Goal: Register for event/course

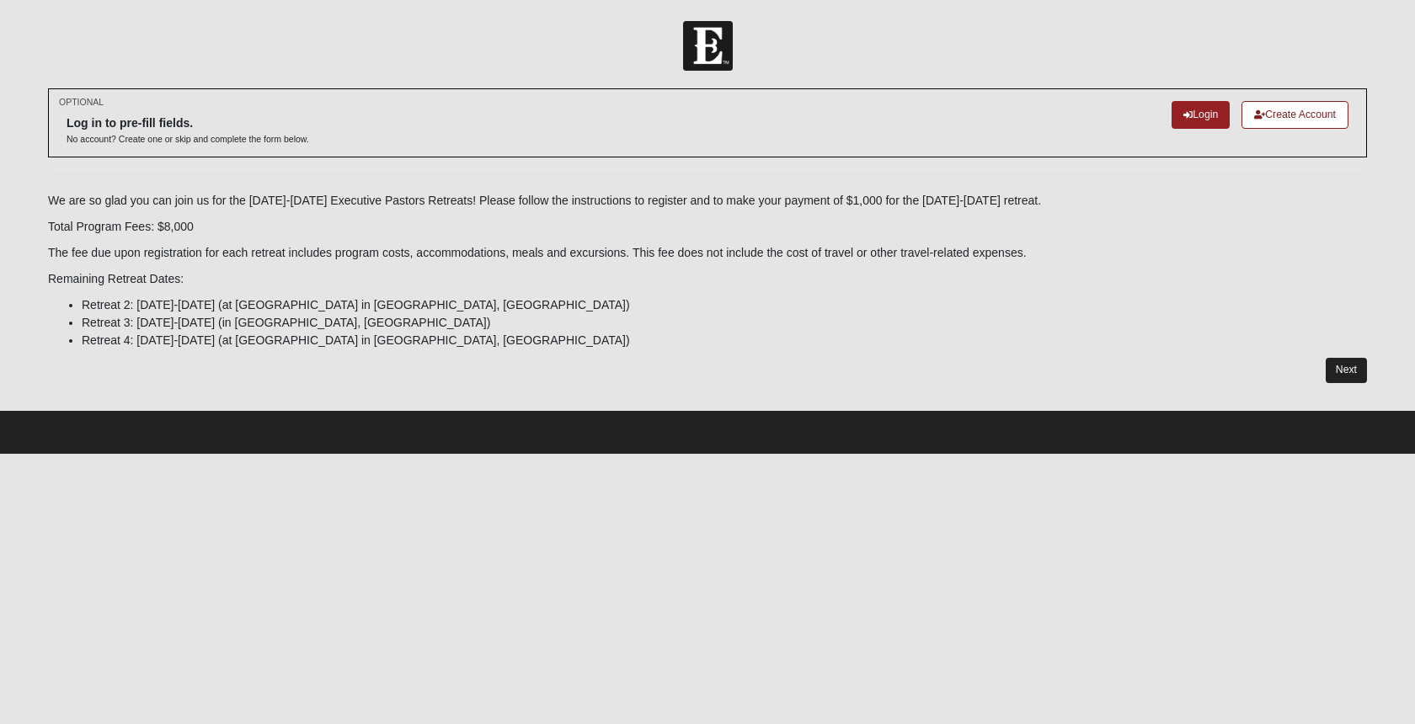
click at [1343, 361] on link "Next" at bounding box center [1345, 370] width 41 height 24
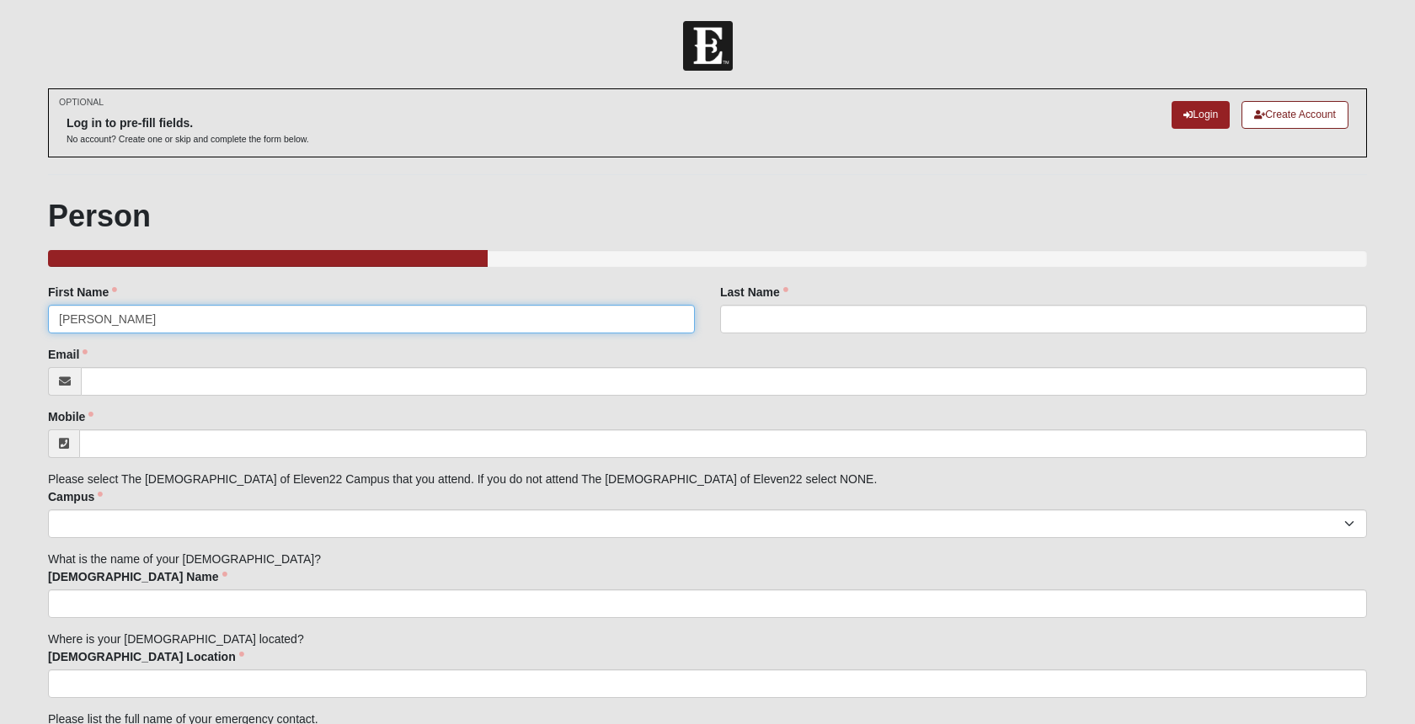
type input "[PERSON_NAME]"
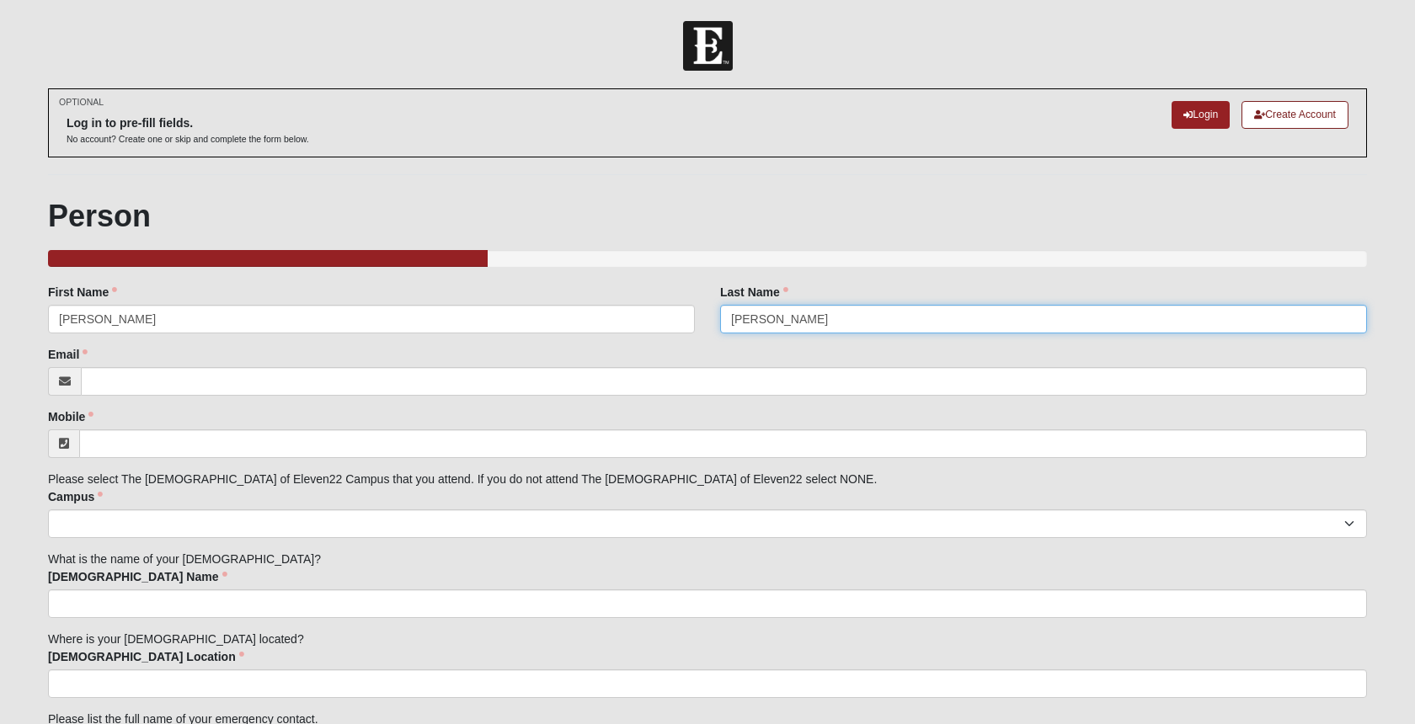
type input "[PERSON_NAME]"
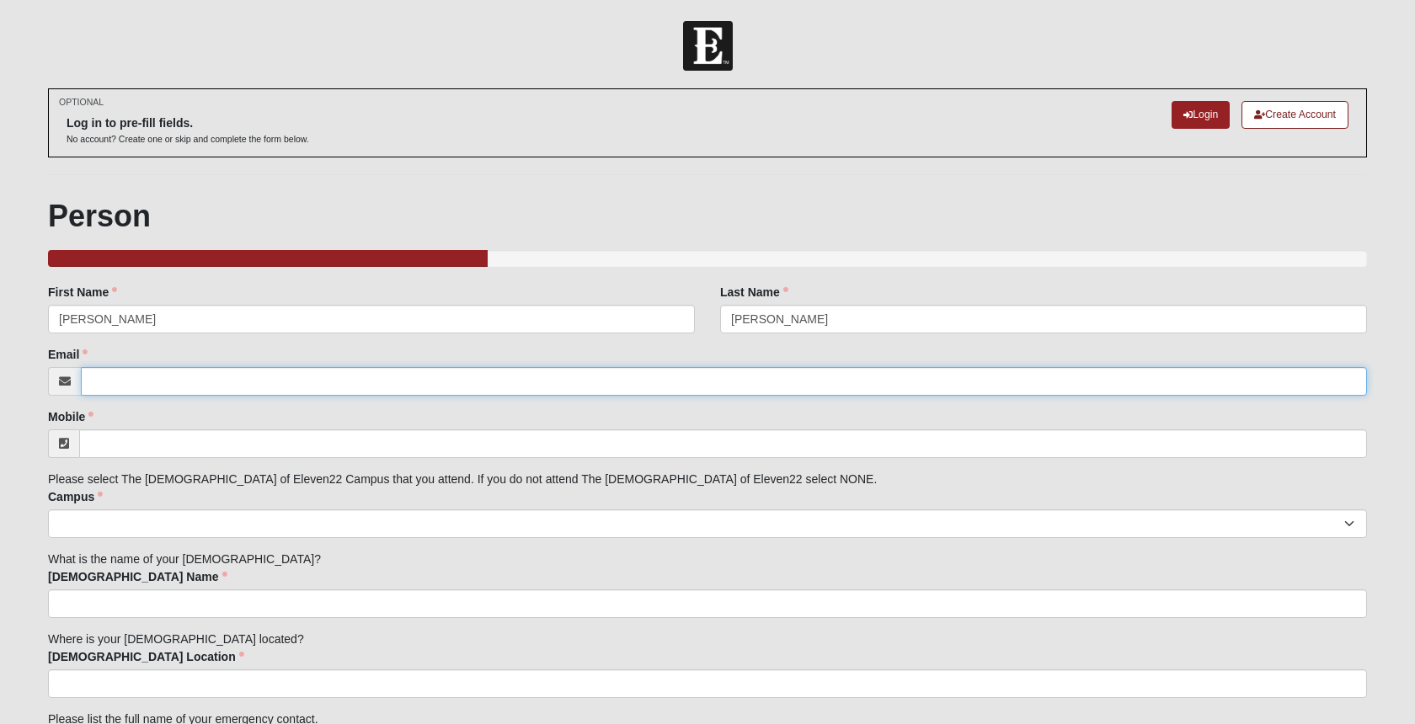
type input "[EMAIL_ADDRESS][DOMAIN_NAME]"
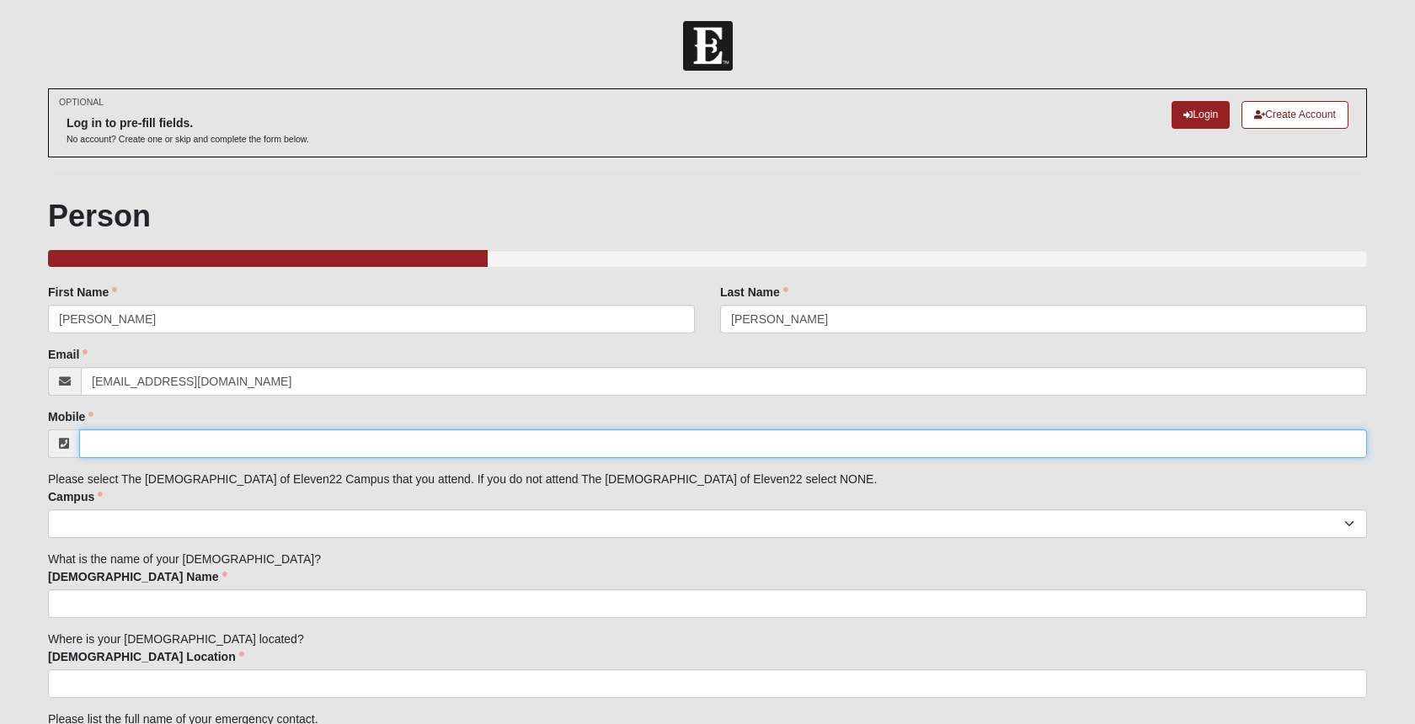
click at [239, 440] on input "Mobile" at bounding box center [723, 443] width 1288 height 29
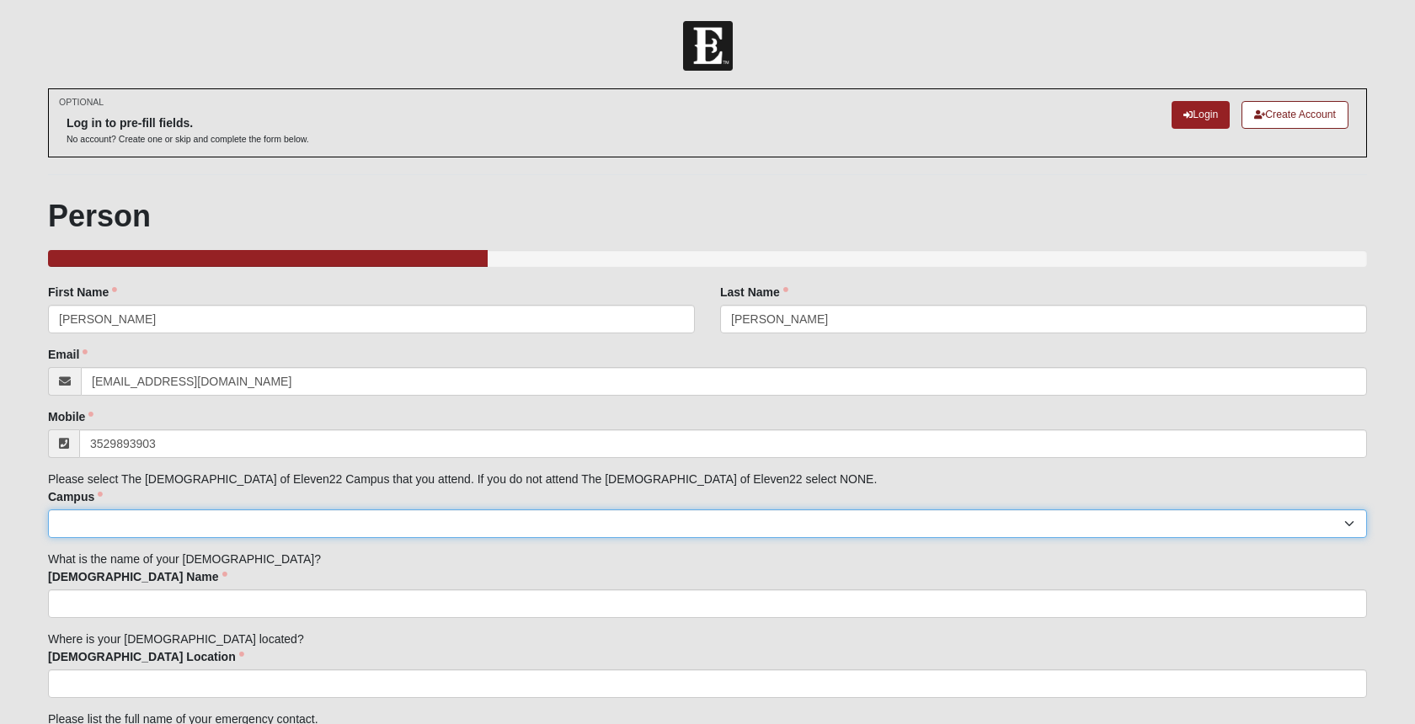
type input "[PHONE_NUMBER]"
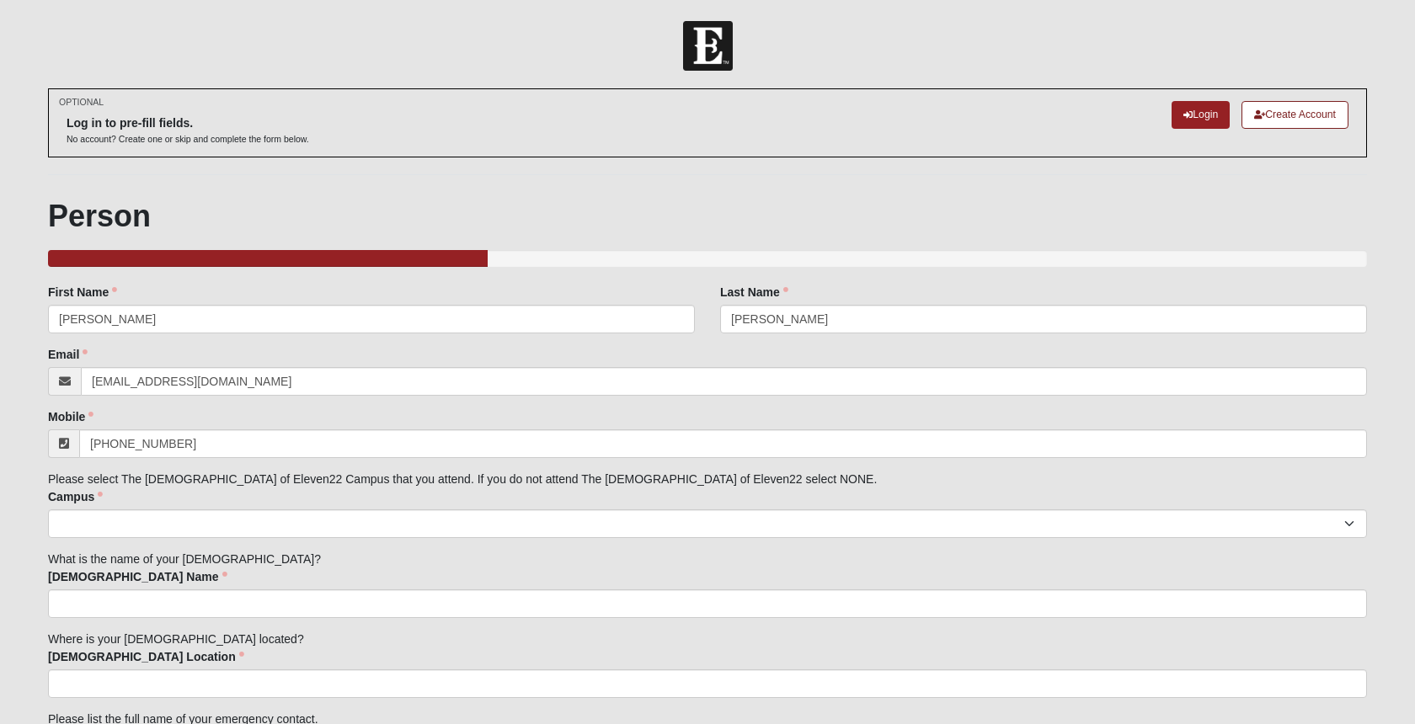
drag, startPoint x: 83, startPoint y: 502, endPoint x: 87, endPoint y: 521, distance: 19.7
click at [83, 502] on label "Campus" at bounding box center [75, 496] width 55 height 17
click at [83, 509] on select "Arlington Baymeadows Eleven22 Online [PERSON_NAME][GEOGRAPHIC_DATA] Jesup [GEOG…" at bounding box center [707, 523] width 1319 height 29
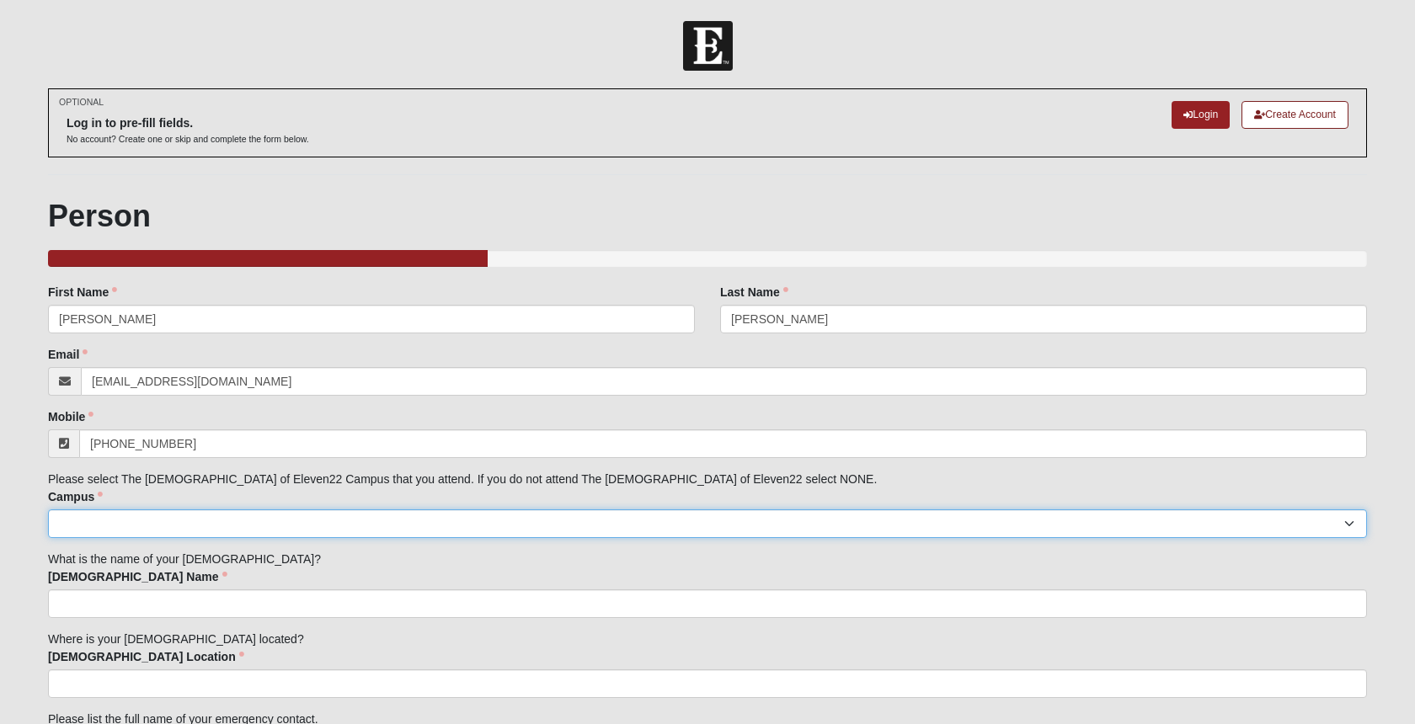
click at [87, 532] on select "Arlington Baymeadows Eleven22 Online [PERSON_NAME][GEOGRAPHIC_DATA] Jesup [GEOG…" at bounding box center [707, 523] width 1319 height 29
select select "14"
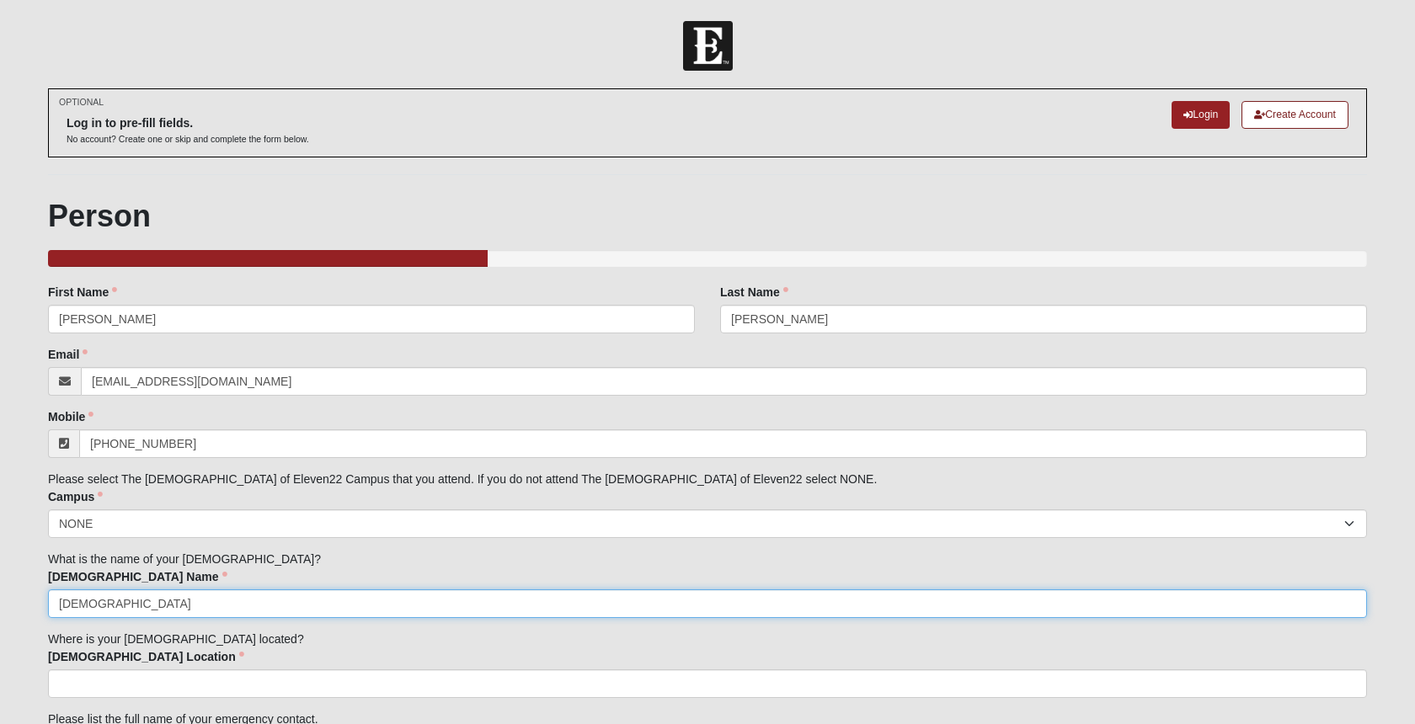
type input "[DEMOGRAPHIC_DATA]"
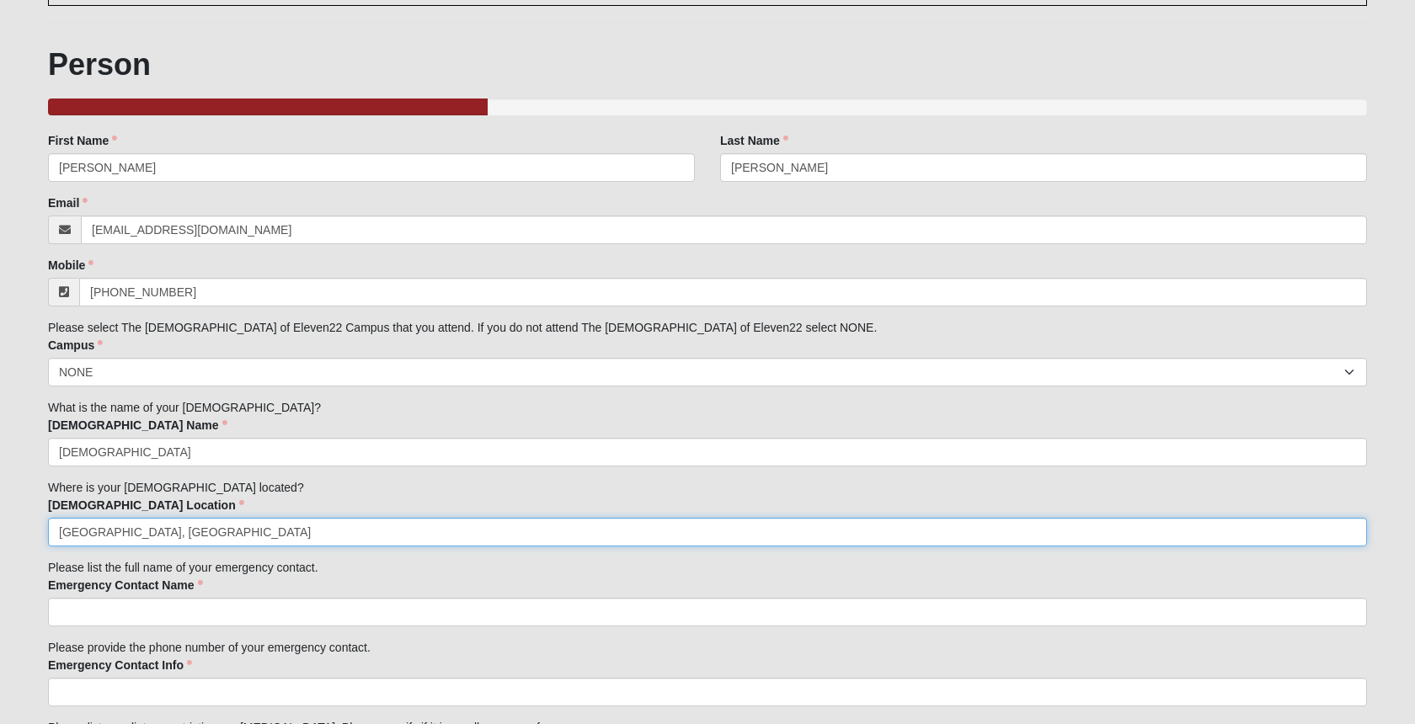
scroll to position [176, 0]
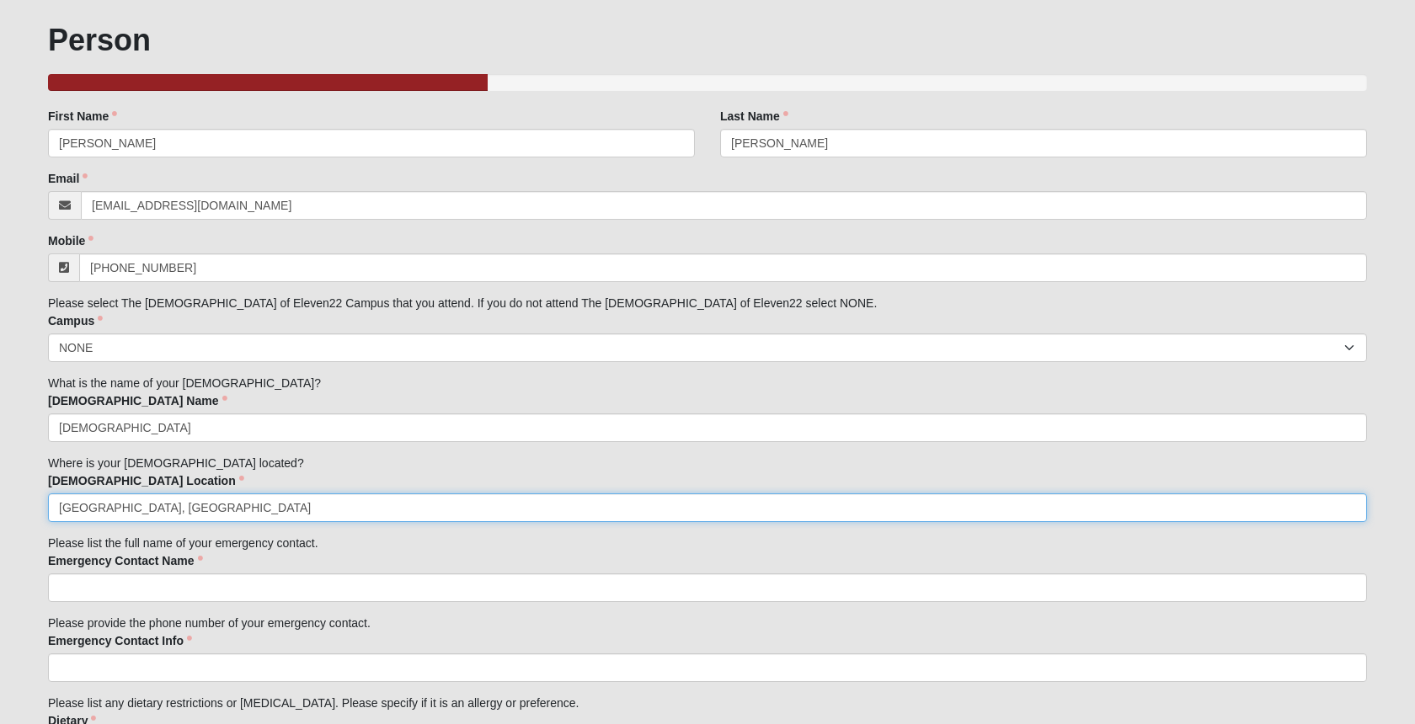
type input "[GEOGRAPHIC_DATA], [GEOGRAPHIC_DATA]"
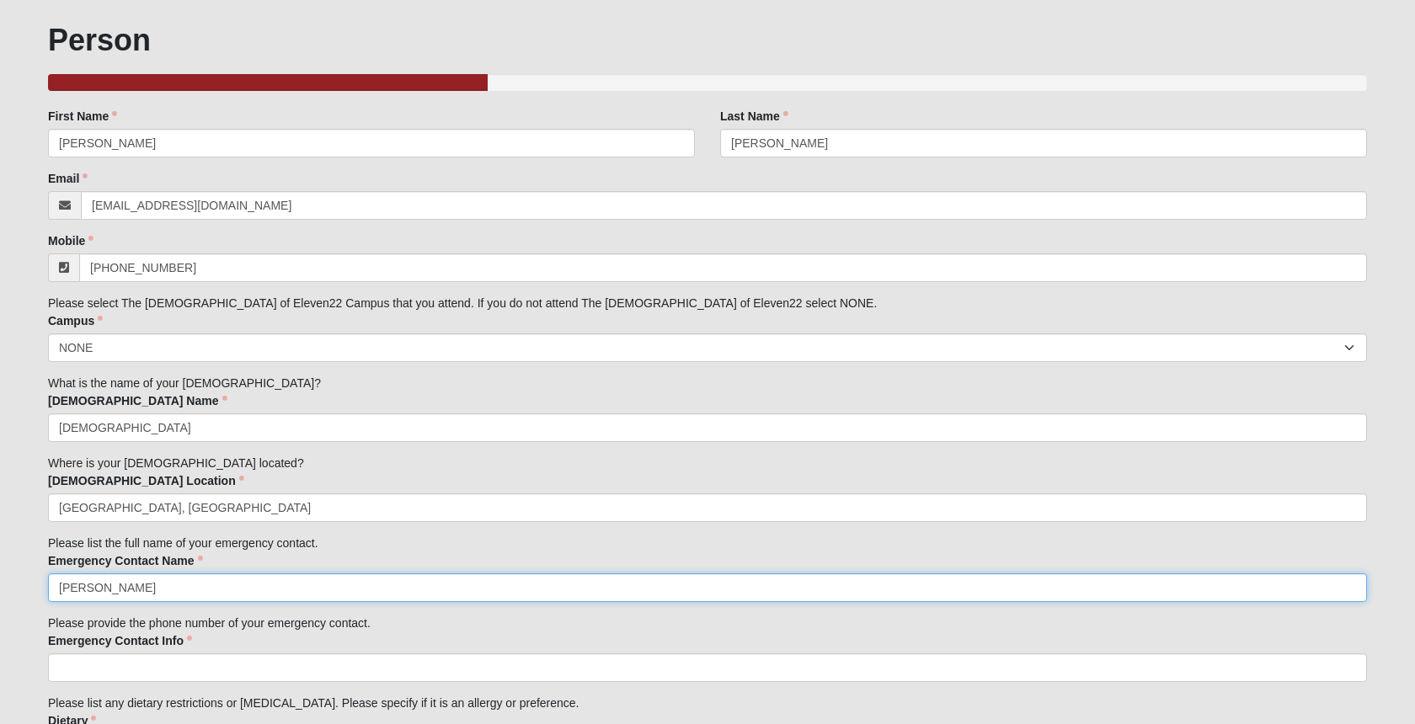
type input "[PERSON_NAME]"
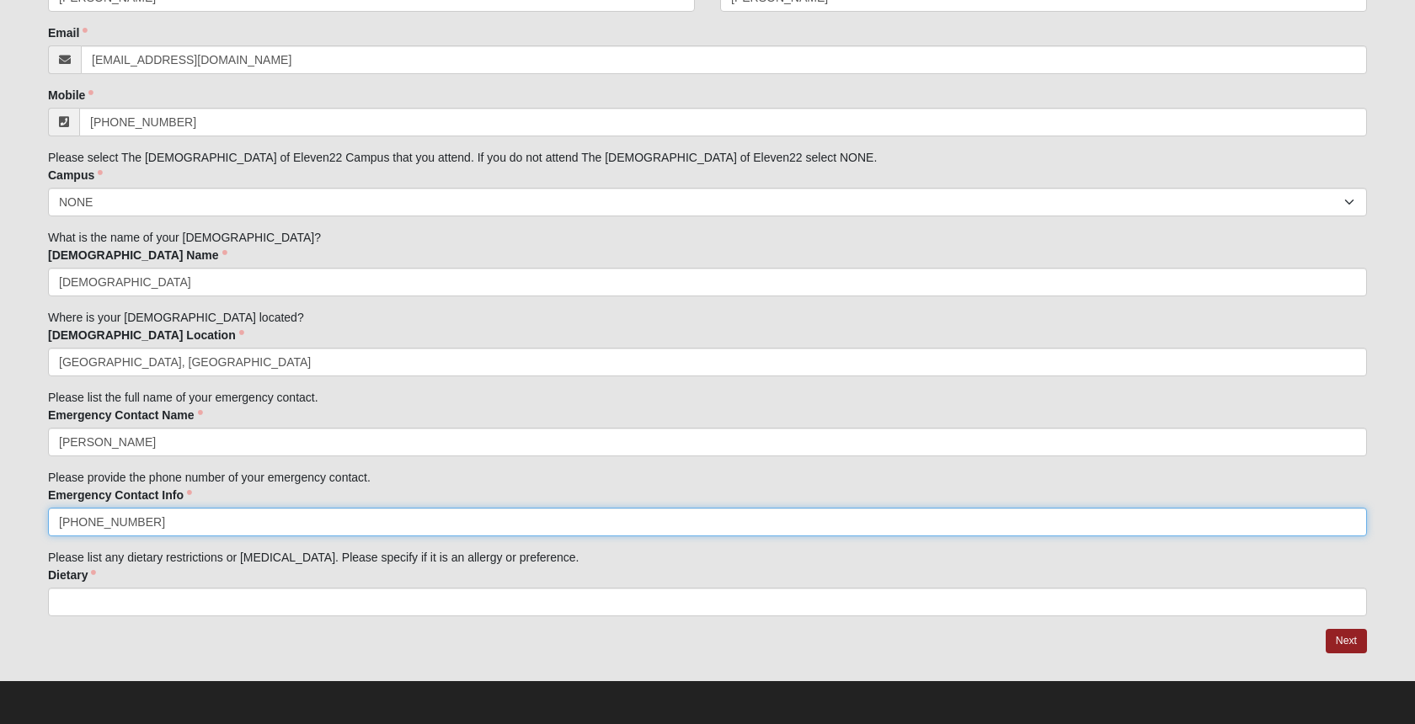
scroll to position [320, 0]
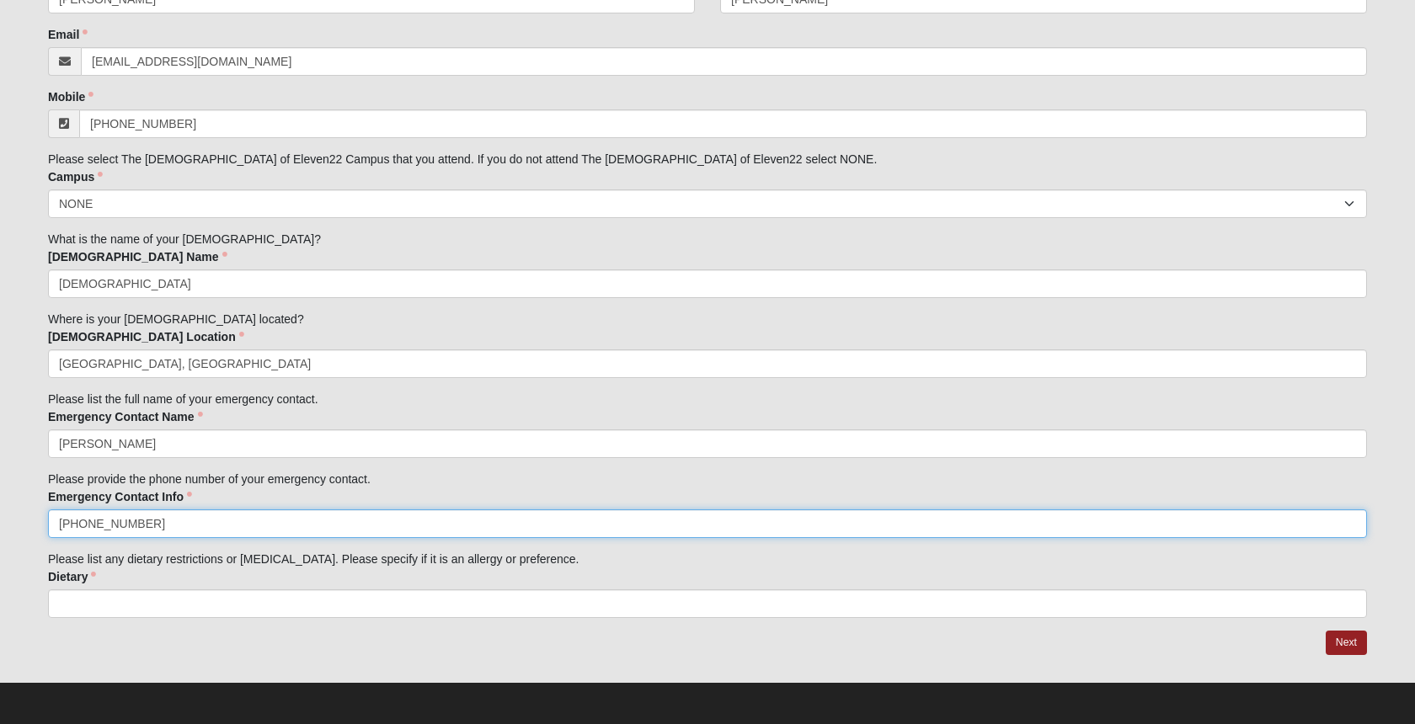
type input "[PHONE_NUMBER]"
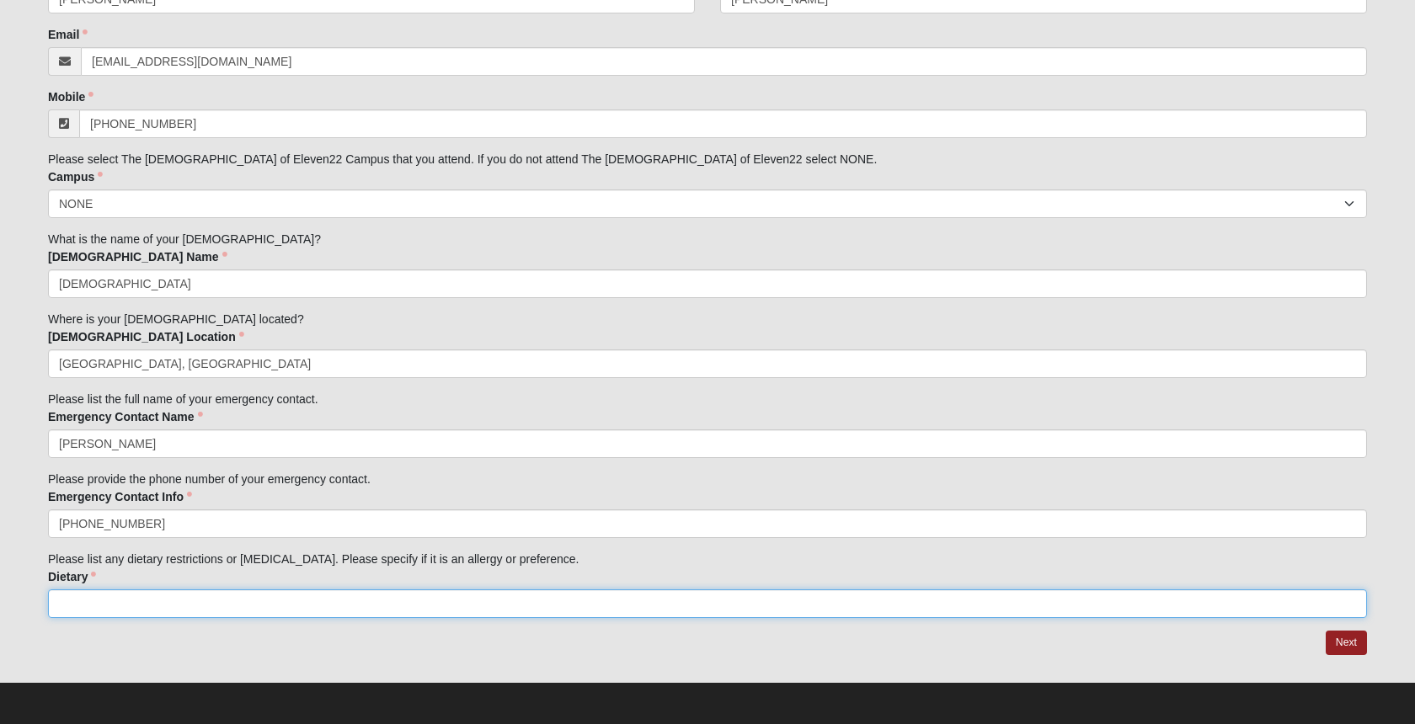
click at [107, 614] on input "Dietary" at bounding box center [707, 603] width 1319 height 29
type input "None"
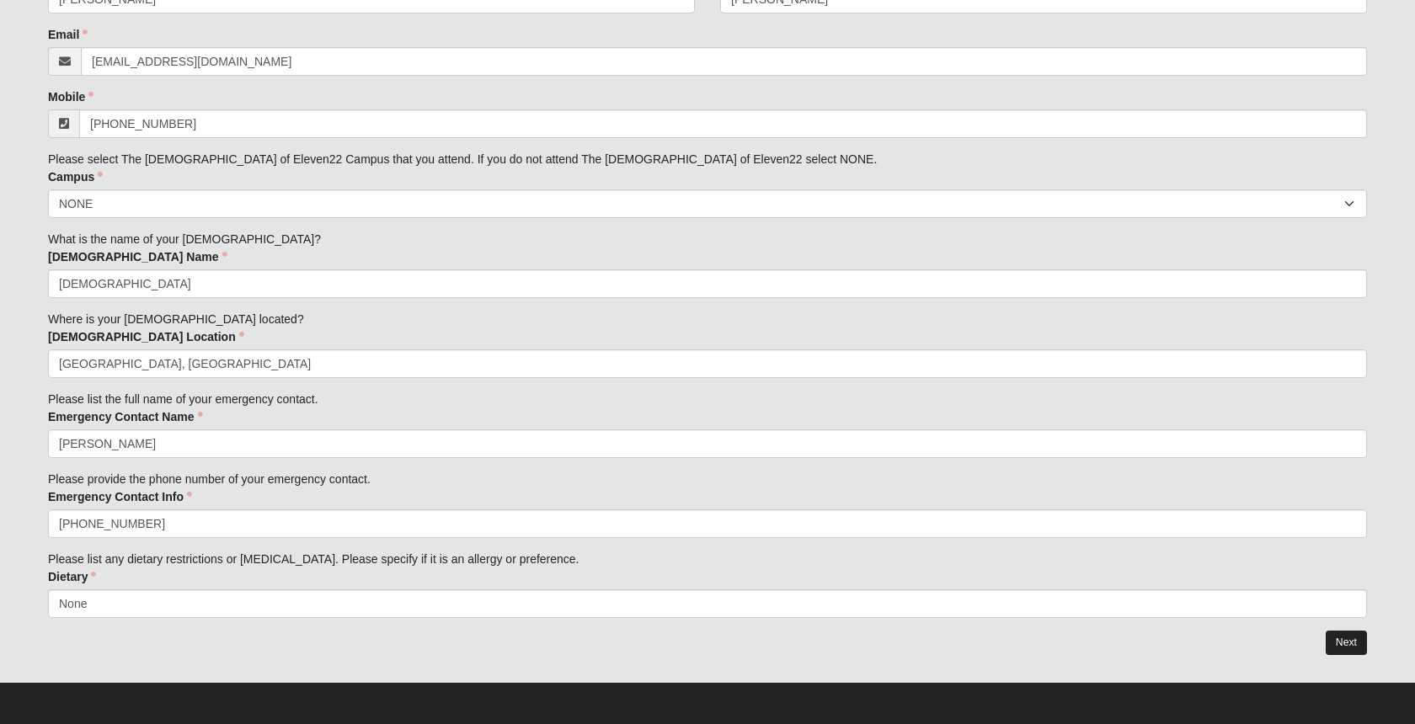
click at [1348, 646] on link "Next" at bounding box center [1345, 643] width 41 height 24
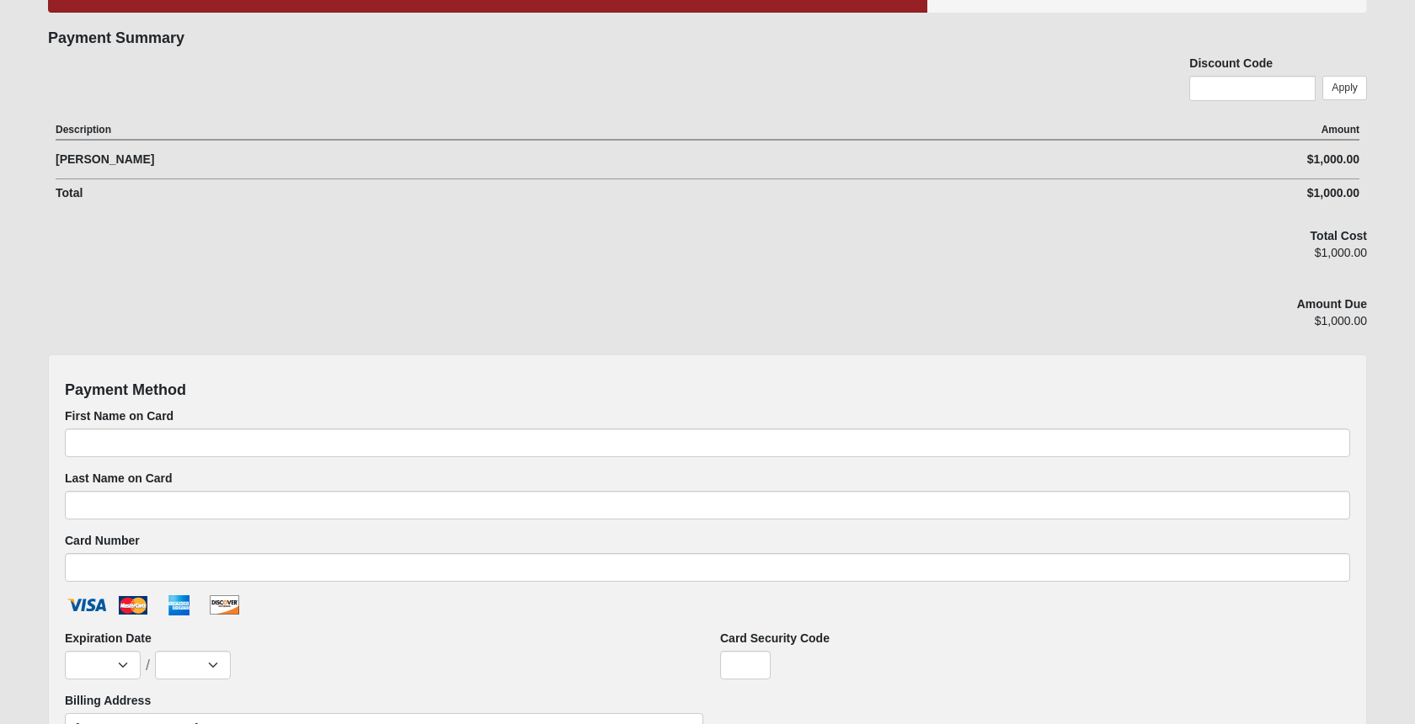
scroll to position [292, 0]
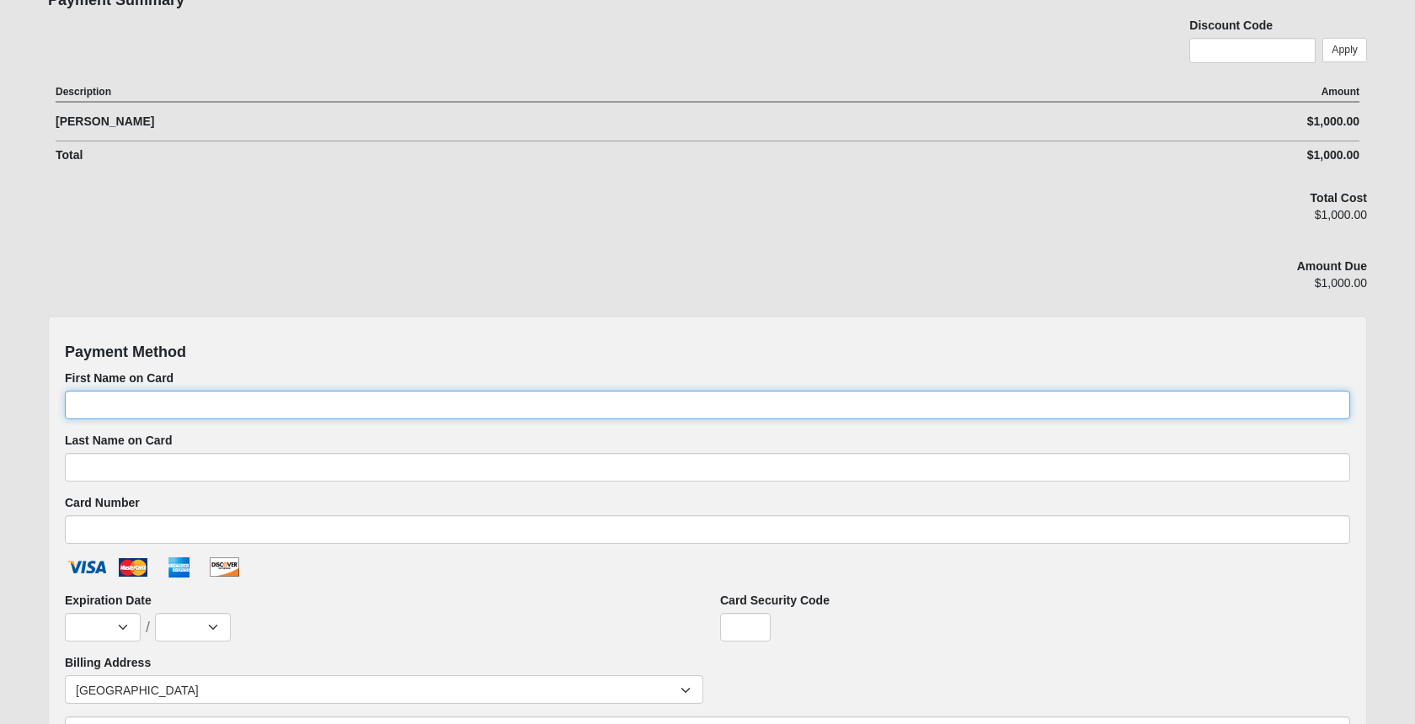
click at [237, 404] on input "First Name on Card" at bounding box center [707, 405] width 1285 height 29
type input "[PERSON_NAME]"
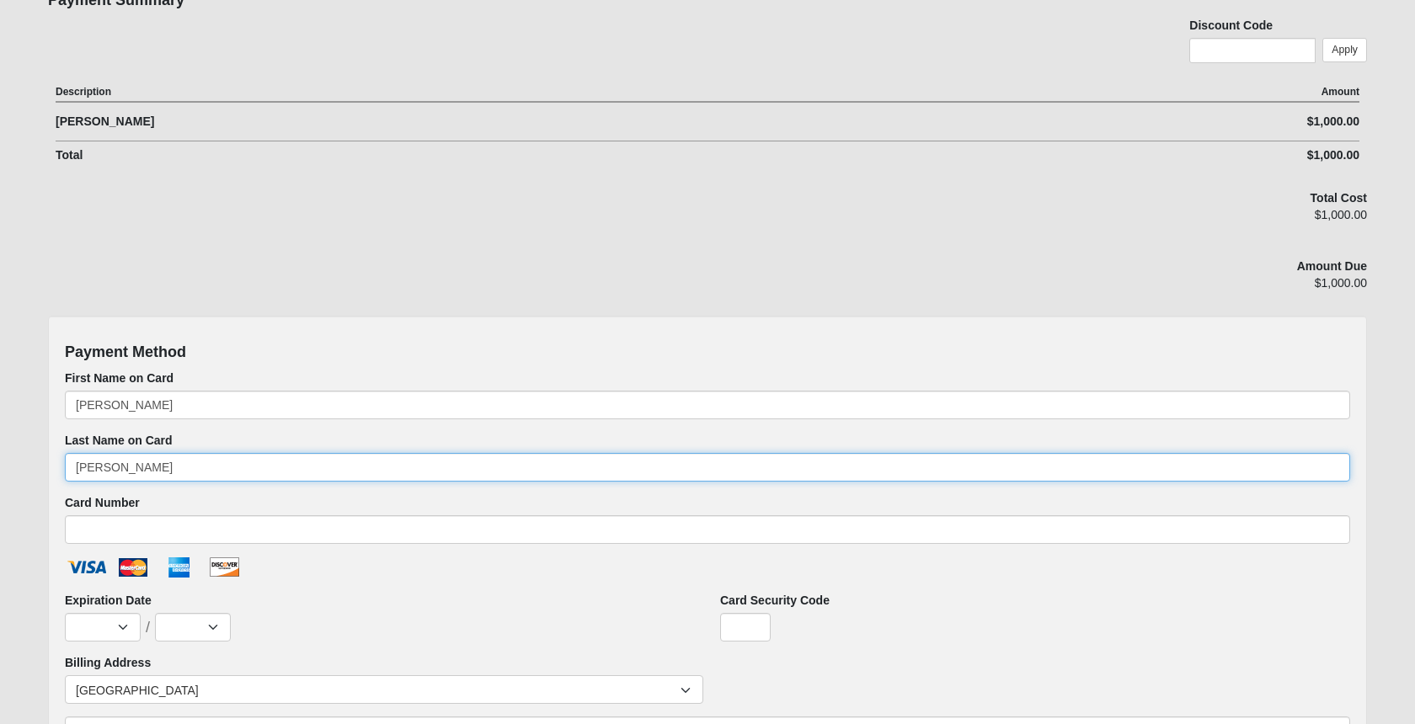
type input "[PERSON_NAME]"
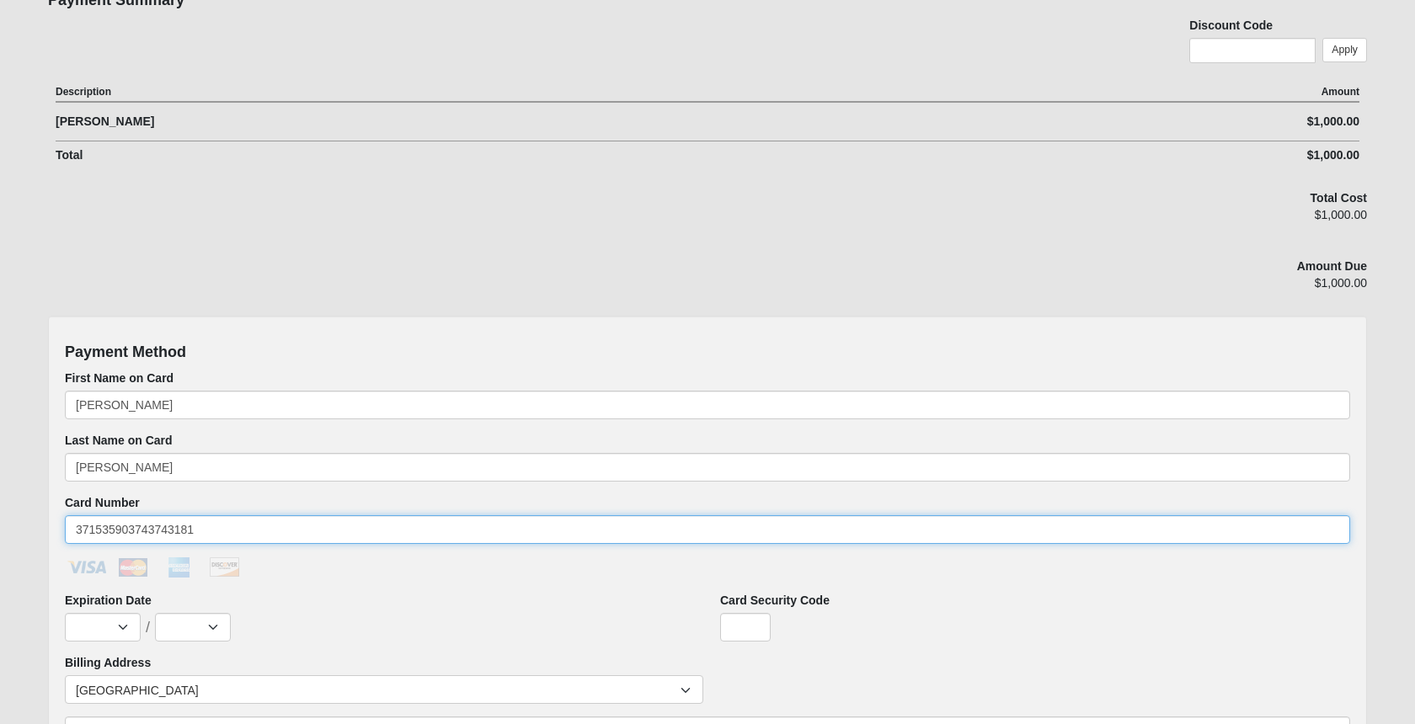
type input "371535903743743181"
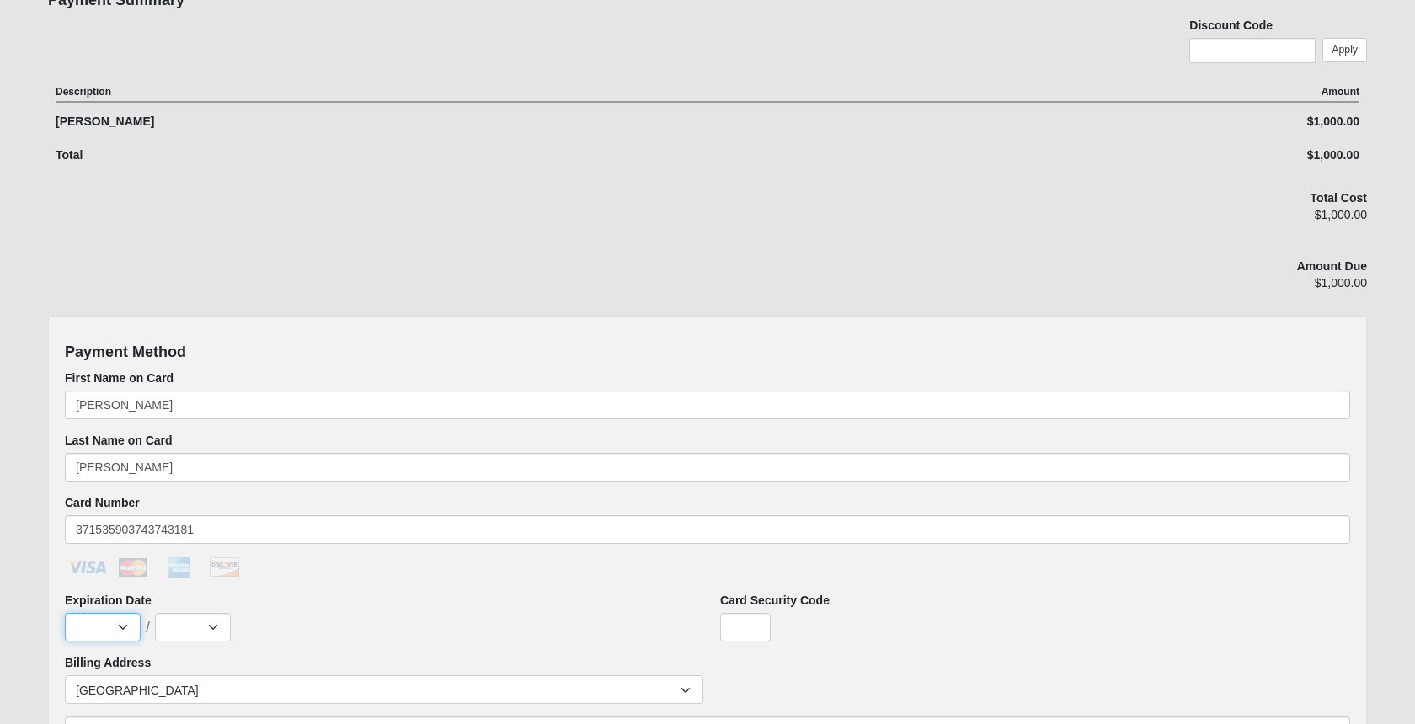
select select "1"
select select "2026"
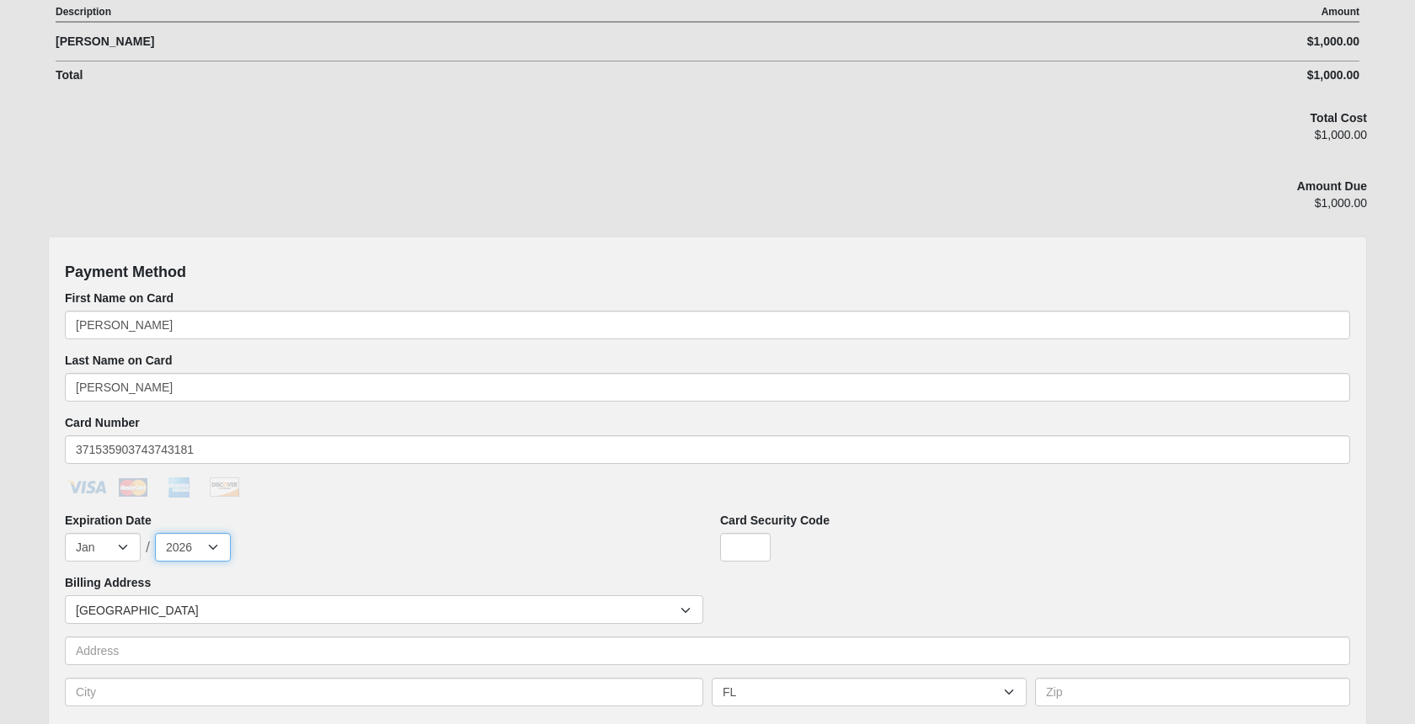
scroll to position [390, 0]
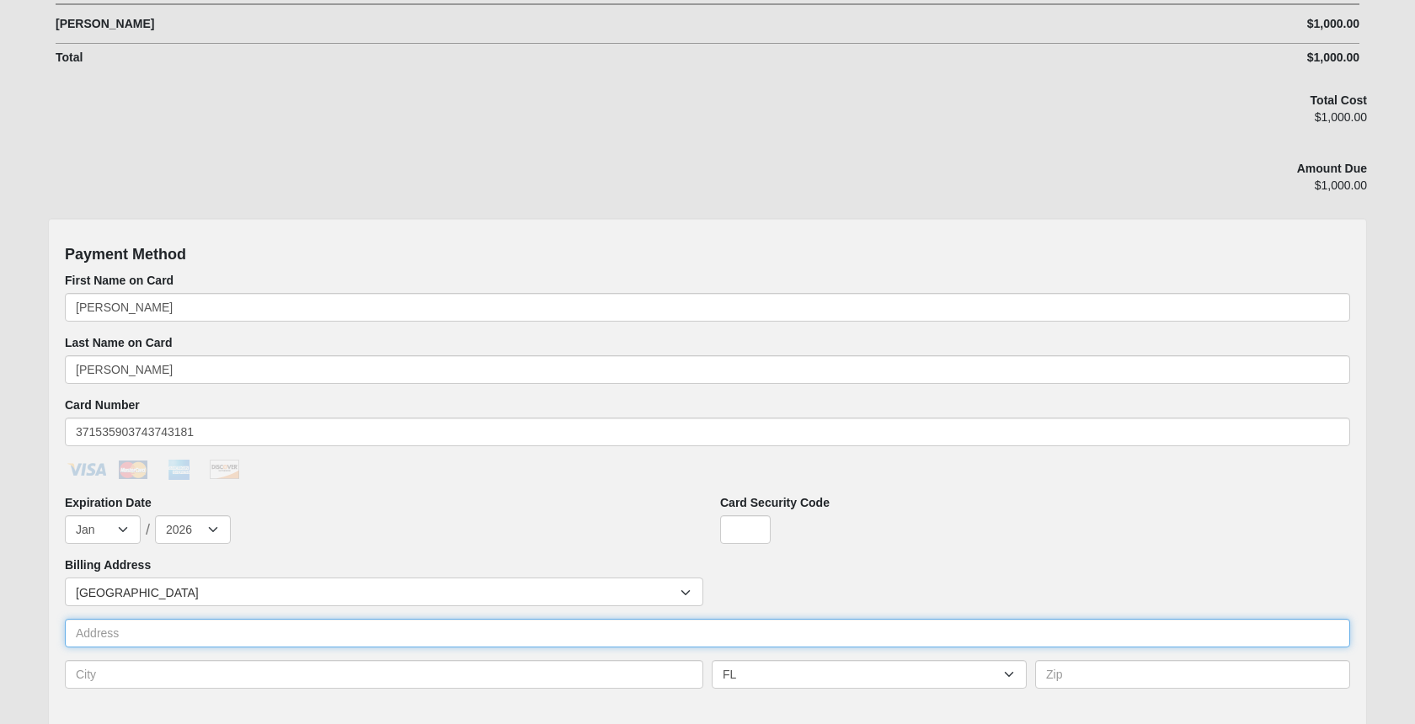
type input "[STREET_ADDRESS]"
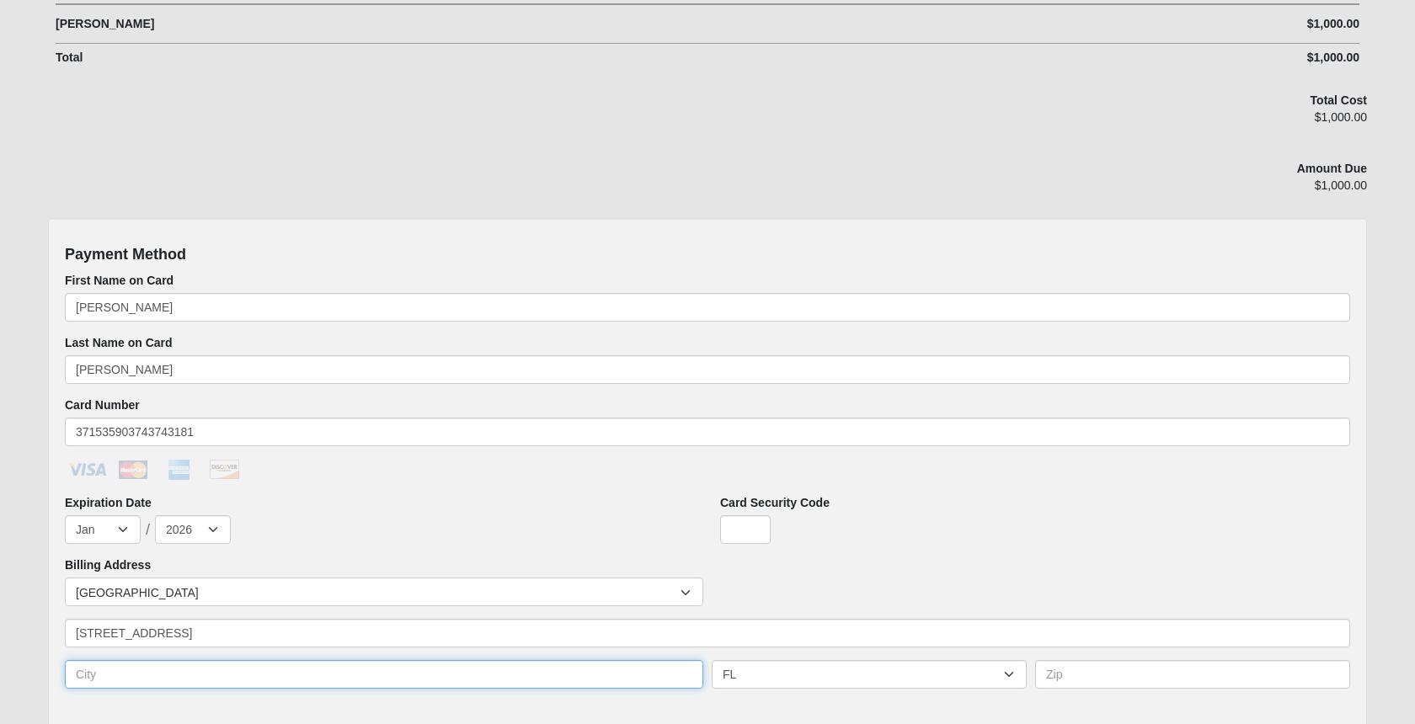
type input "Winter Garden"
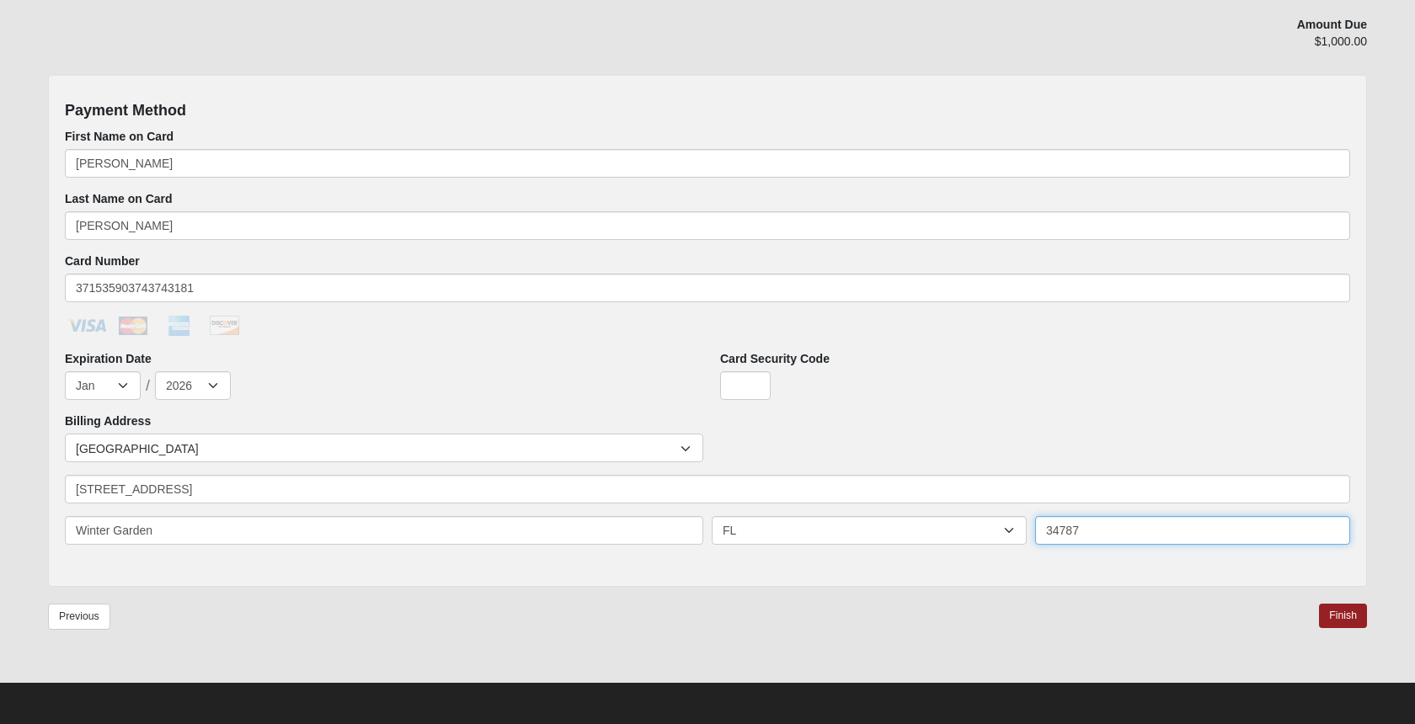
scroll to position [532, 0]
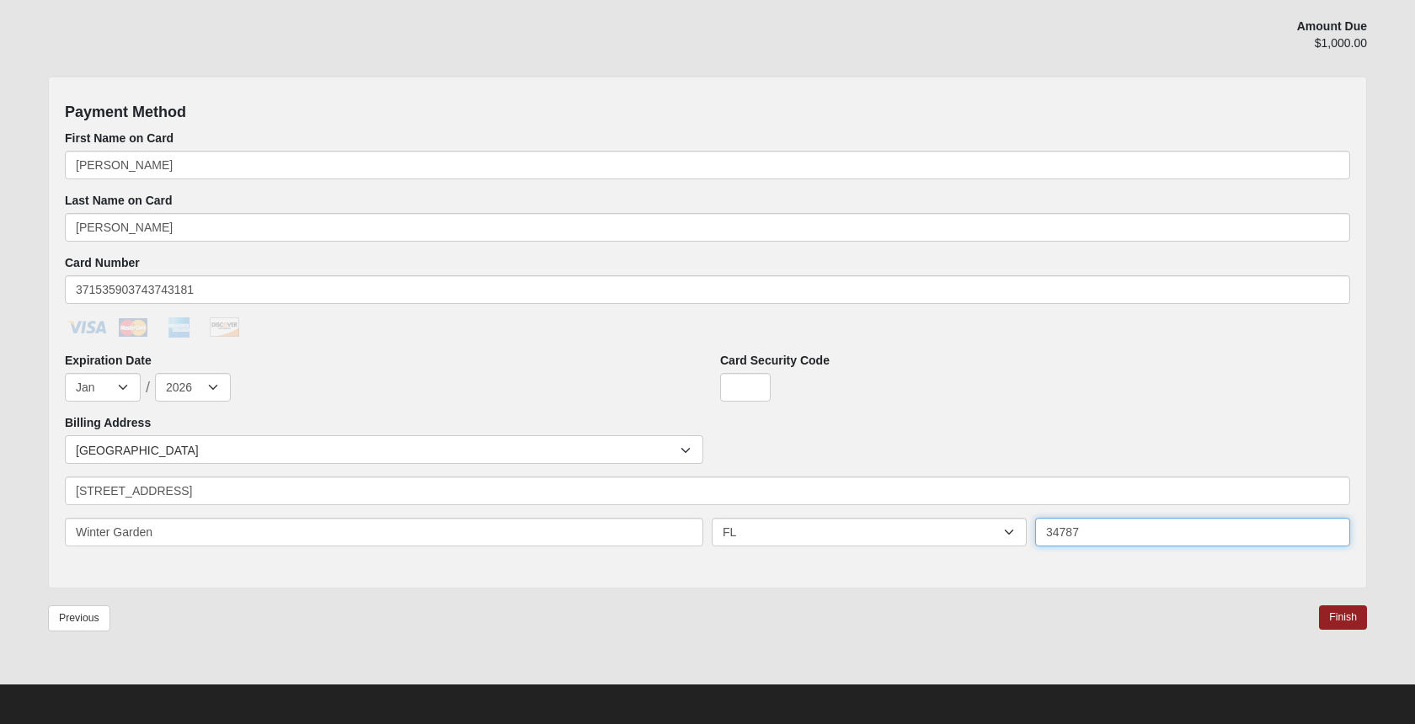
type input "34787"
click at [978, 637] on div "Previous Finish" at bounding box center [707, 631] width 1319 height 52
click at [745, 384] on input "Card Security Code" at bounding box center [745, 387] width 51 height 29
type input "8212"
click at [1331, 614] on link "Finish" at bounding box center [1343, 617] width 48 height 24
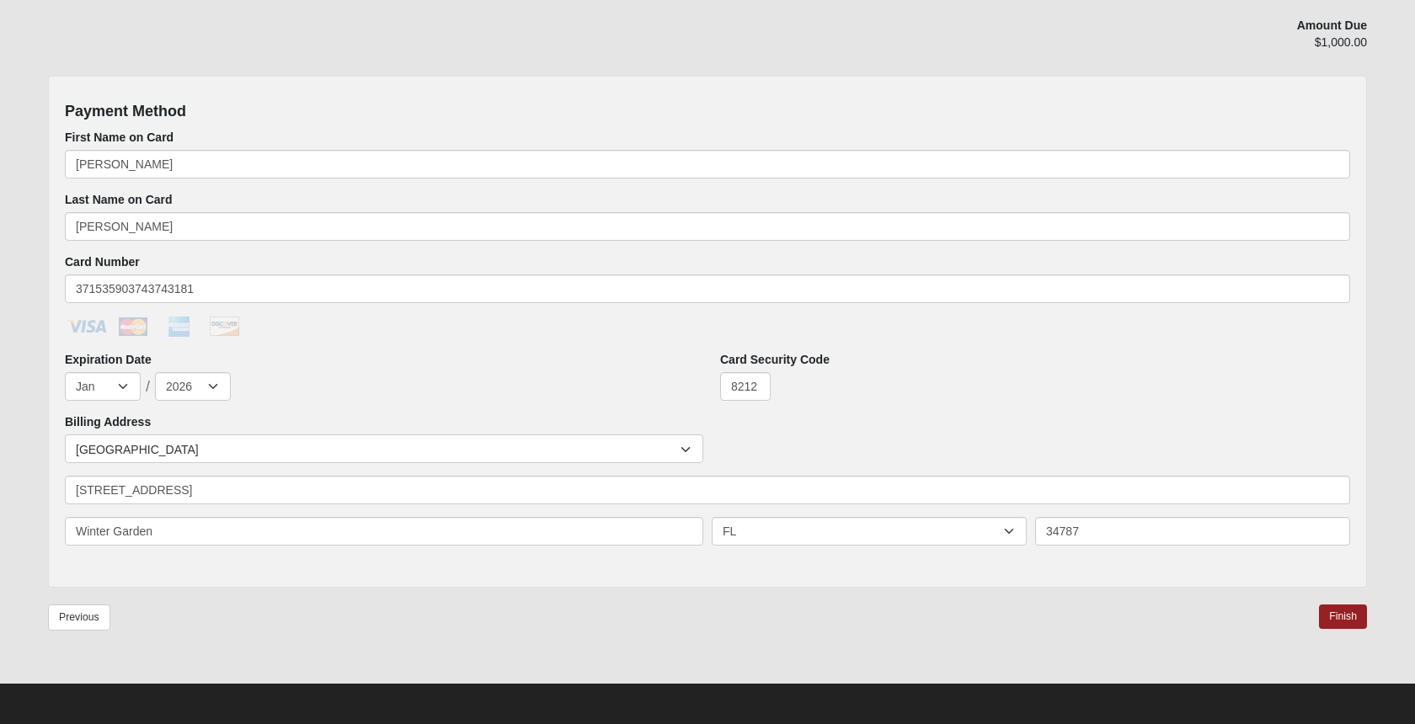
scroll to position [620, 0]
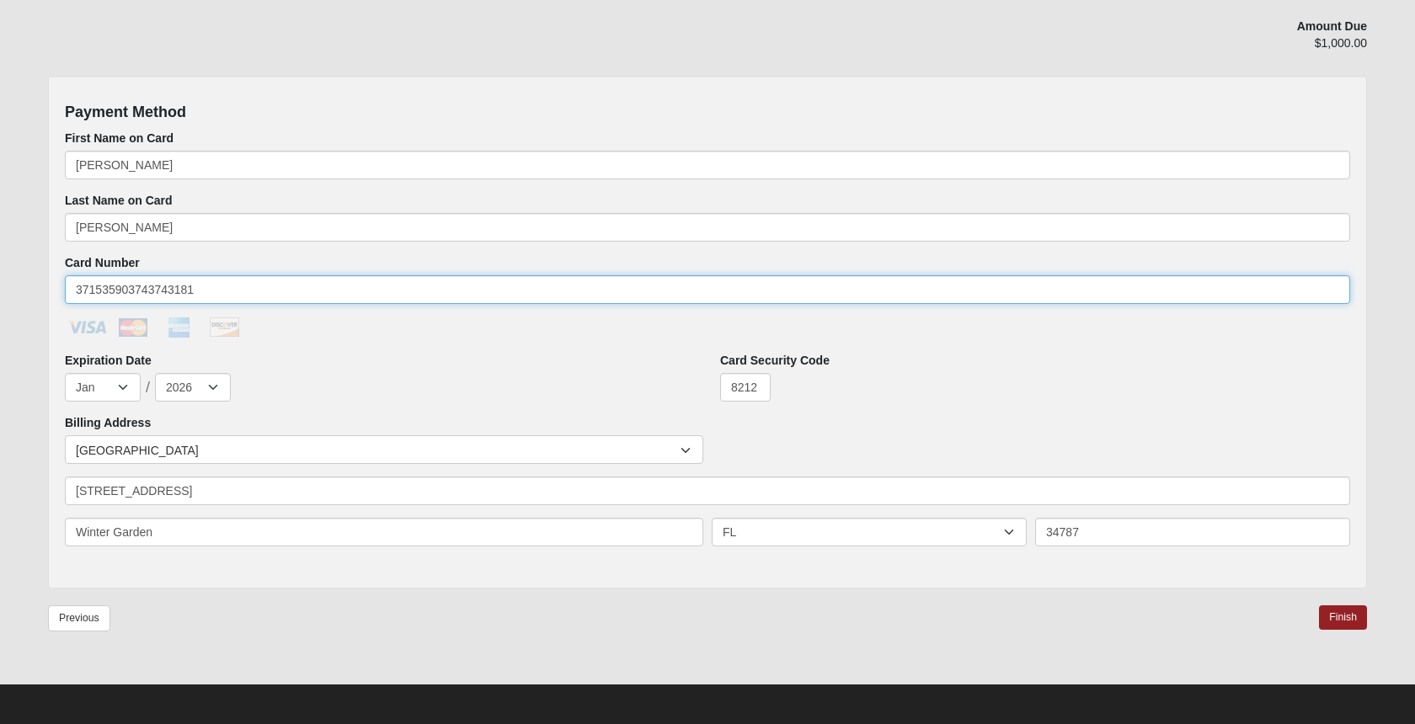
click at [224, 285] on input "371535903743743181" at bounding box center [707, 289] width 1285 height 29
type input "[CREDIT_CARD_NUMBER]"
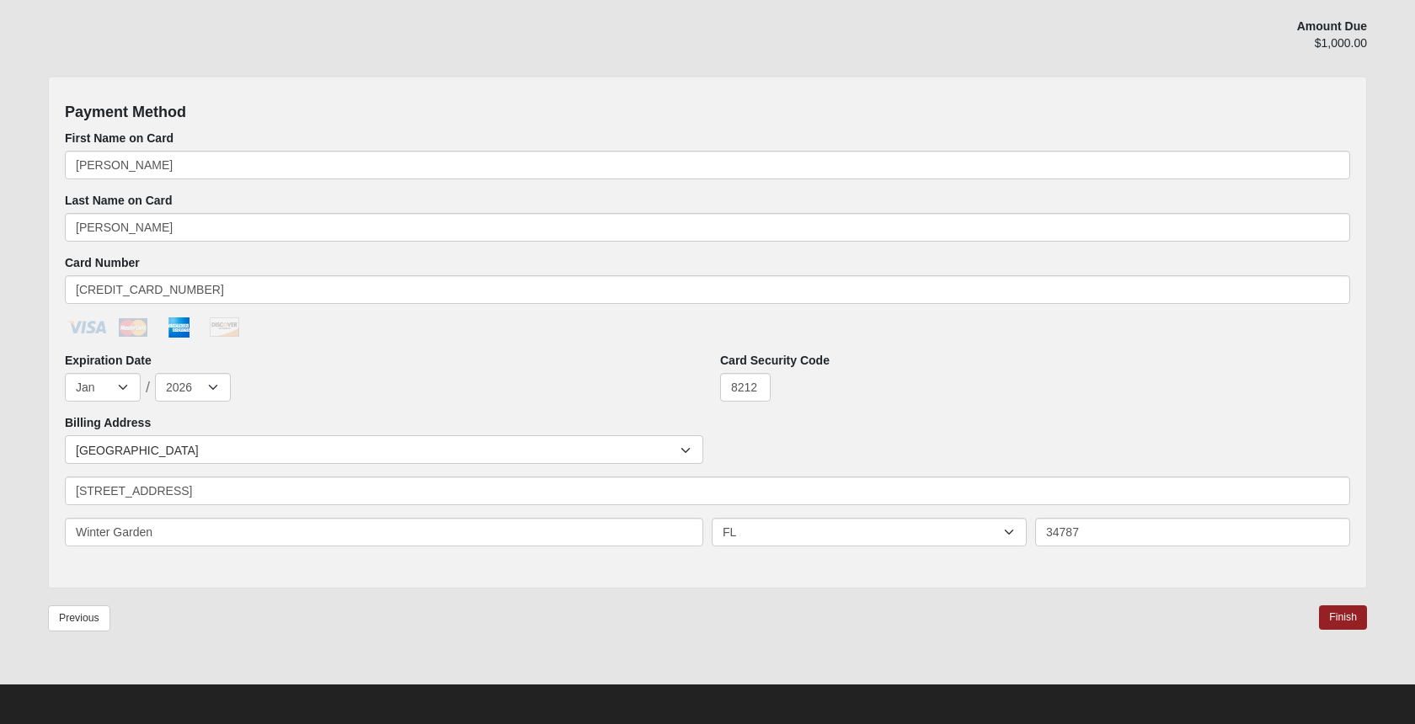
click at [313, 426] on div "Billing Address Countries [GEOGRAPHIC_DATA] ------------------------ [GEOGRAPHI…" at bounding box center [707, 486] width 1285 height 145
click at [289, 447] on span "[GEOGRAPHIC_DATA]" at bounding box center [378, 450] width 605 height 29
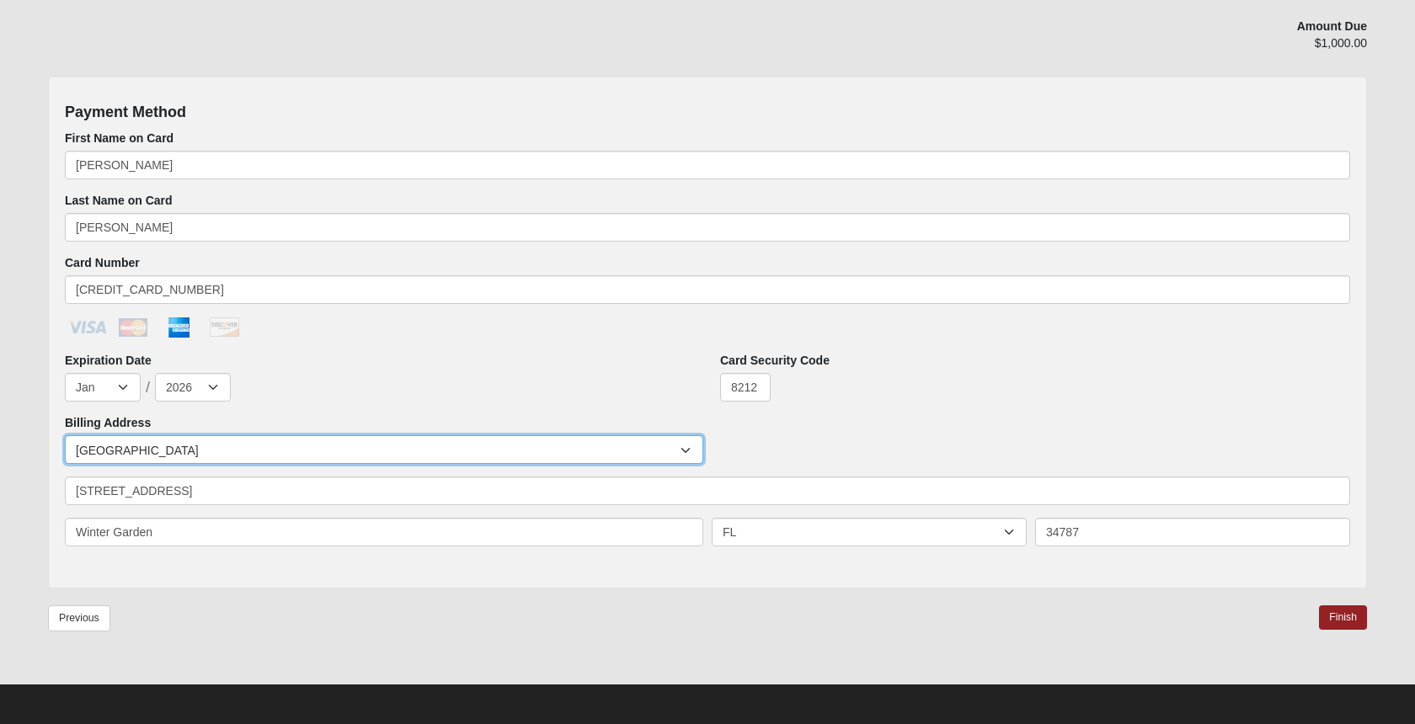
click at [288, 448] on span "[GEOGRAPHIC_DATA]" at bounding box center [378, 450] width 605 height 29
click at [1342, 616] on link "Finish" at bounding box center [1343, 617] width 48 height 24
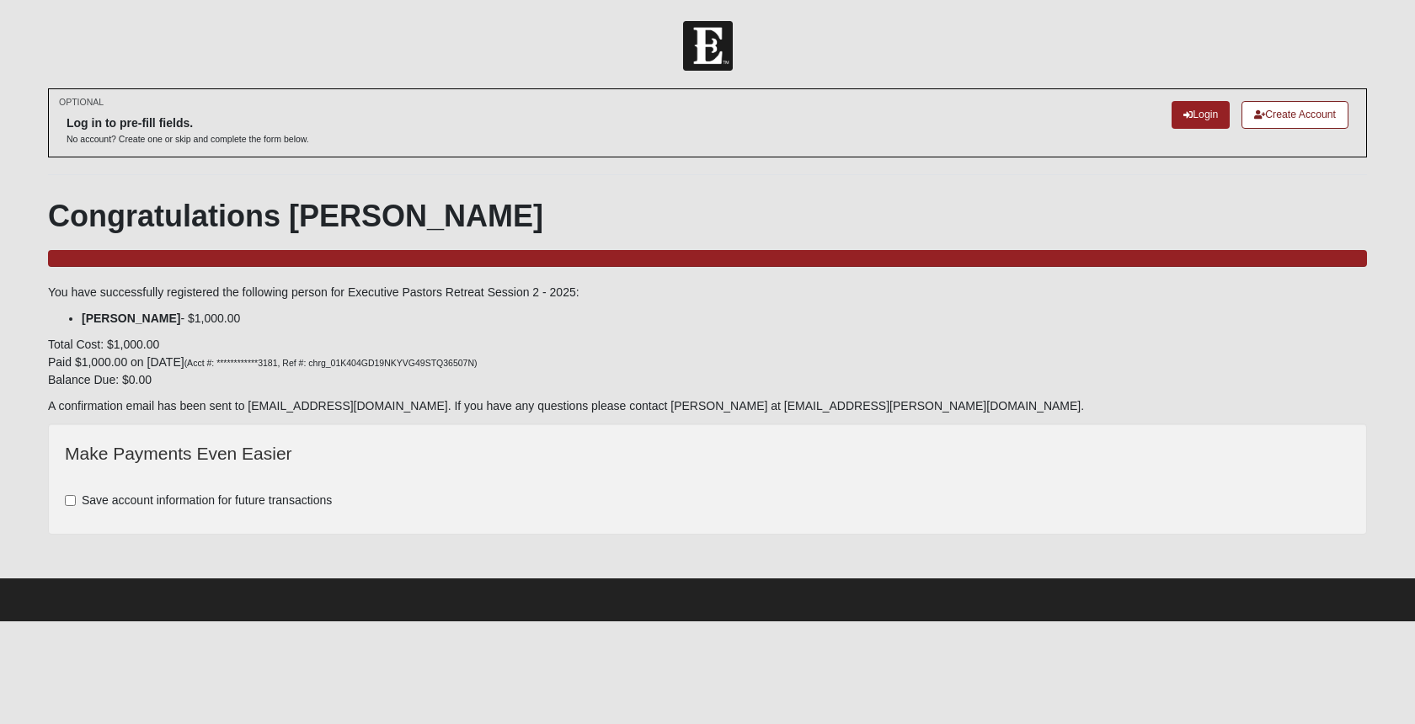
click at [72, 504] on input "Save account information for future transactions" at bounding box center [70, 500] width 11 height 11
checkbox input "true"
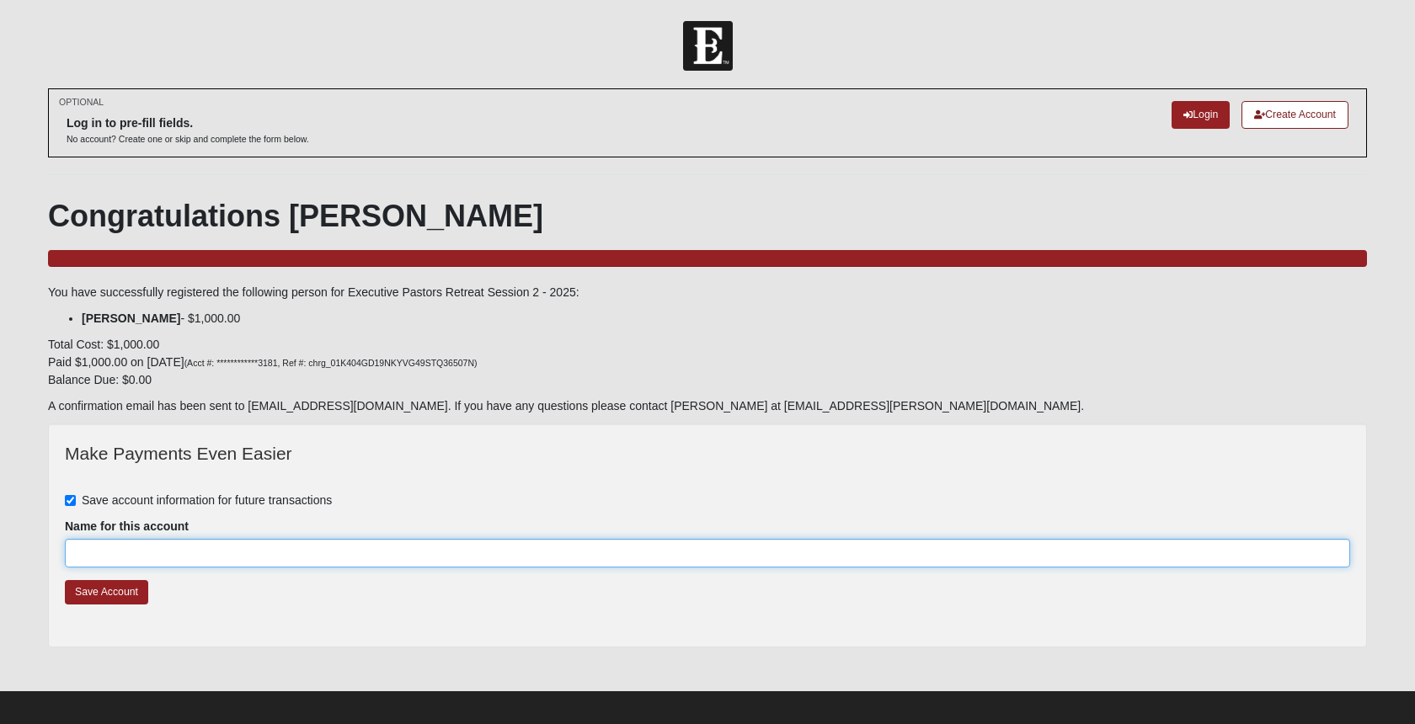
click at [301, 555] on input "Name for this account" at bounding box center [707, 553] width 1285 height 29
type input "[PERSON_NAME]"
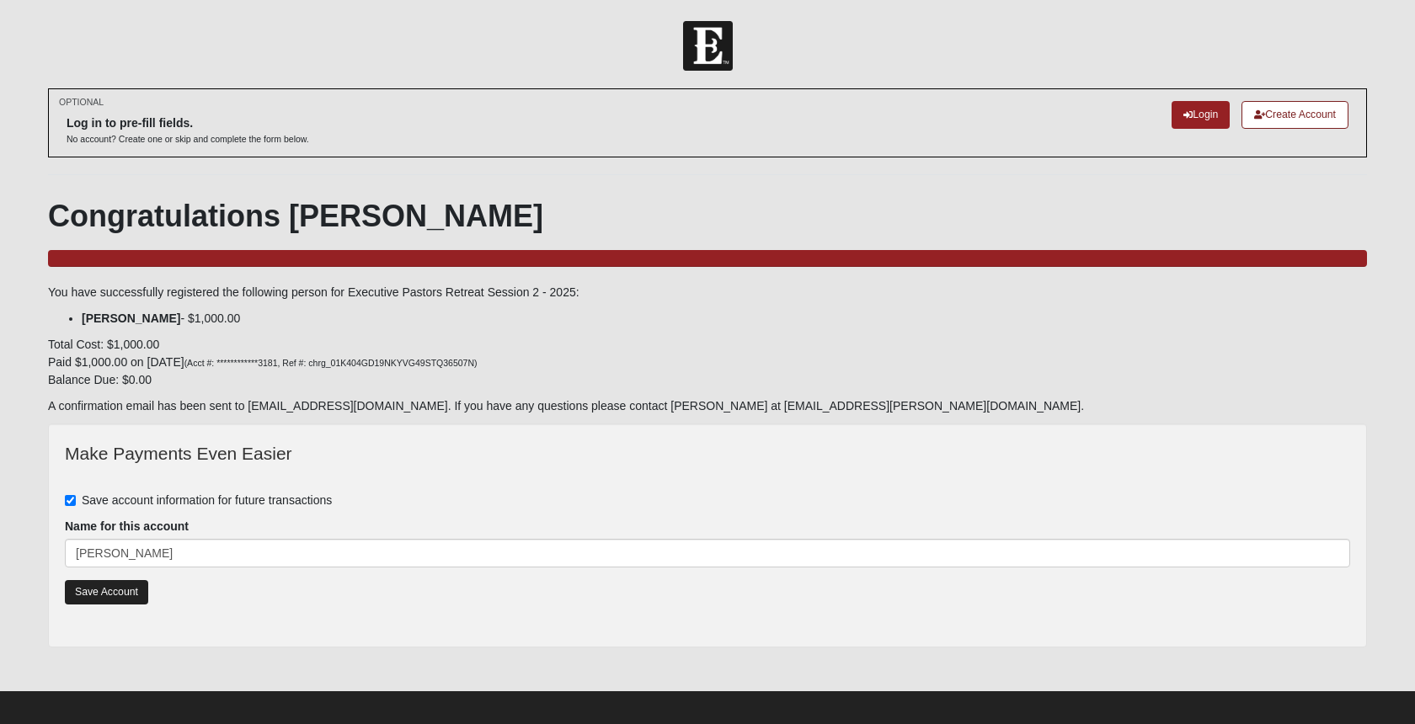
click at [113, 591] on link "Save Account" at bounding box center [106, 592] width 83 height 24
